Goal: Task Accomplishment & Management: Manage account settings

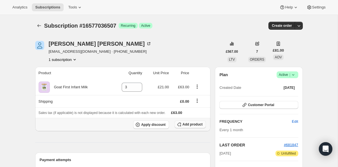
click at [180, 124] on icon "button" at bounding box center [179, 125] width 4 height 4
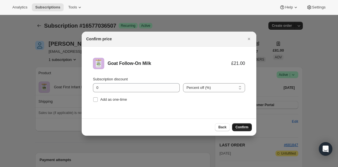
click at [241, 126] on span "Confirm" at bounding box center [242, 127] width 13 height 5
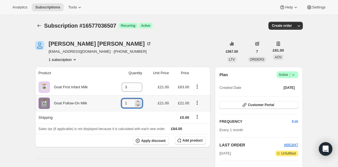
click at [137, 103] on icon at bounding box center [138, 105] width 6 height 6
click at [135, 100] on div at bounding box center [138, 103] width 6 height 7
click at [138, 100] on icon at bounding box center [138, 102] width 6 height 6
type input "2"
